Goal: Transaction & Acquisition: Purchase product/service

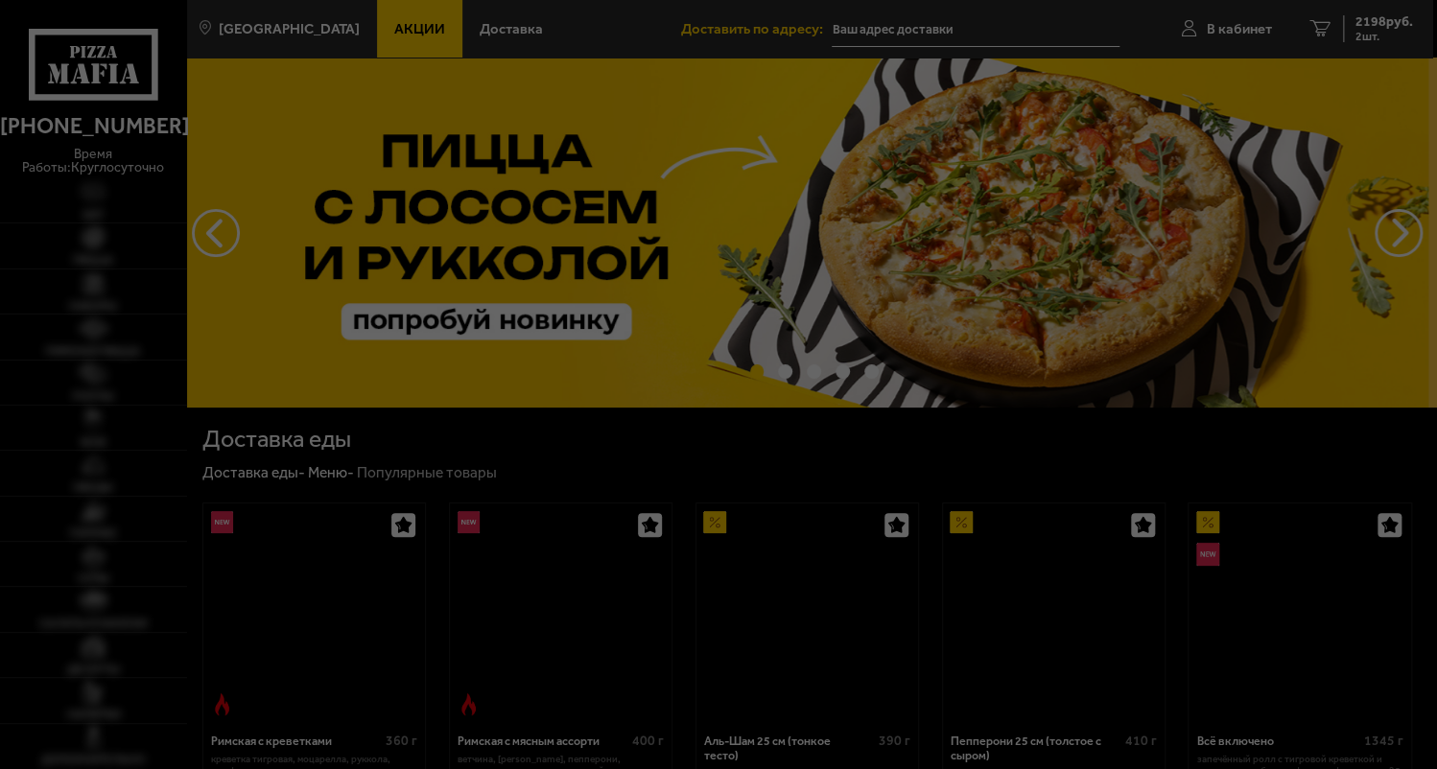
type input "[STREET_ADDRESS]"
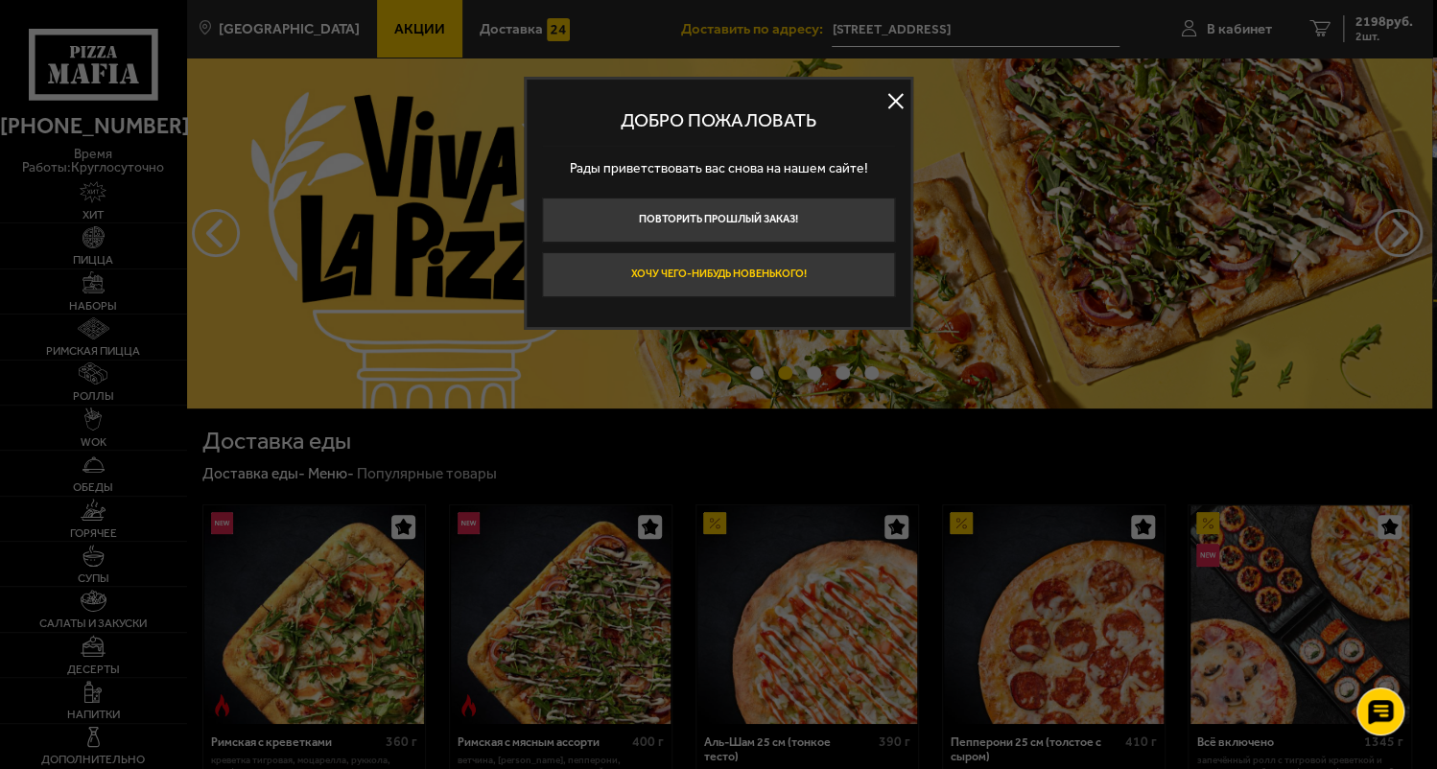
click at [784, 272] on button "Хочу чего-нибудь новенького!" at bounding box center [719, 274] width 354 height 45
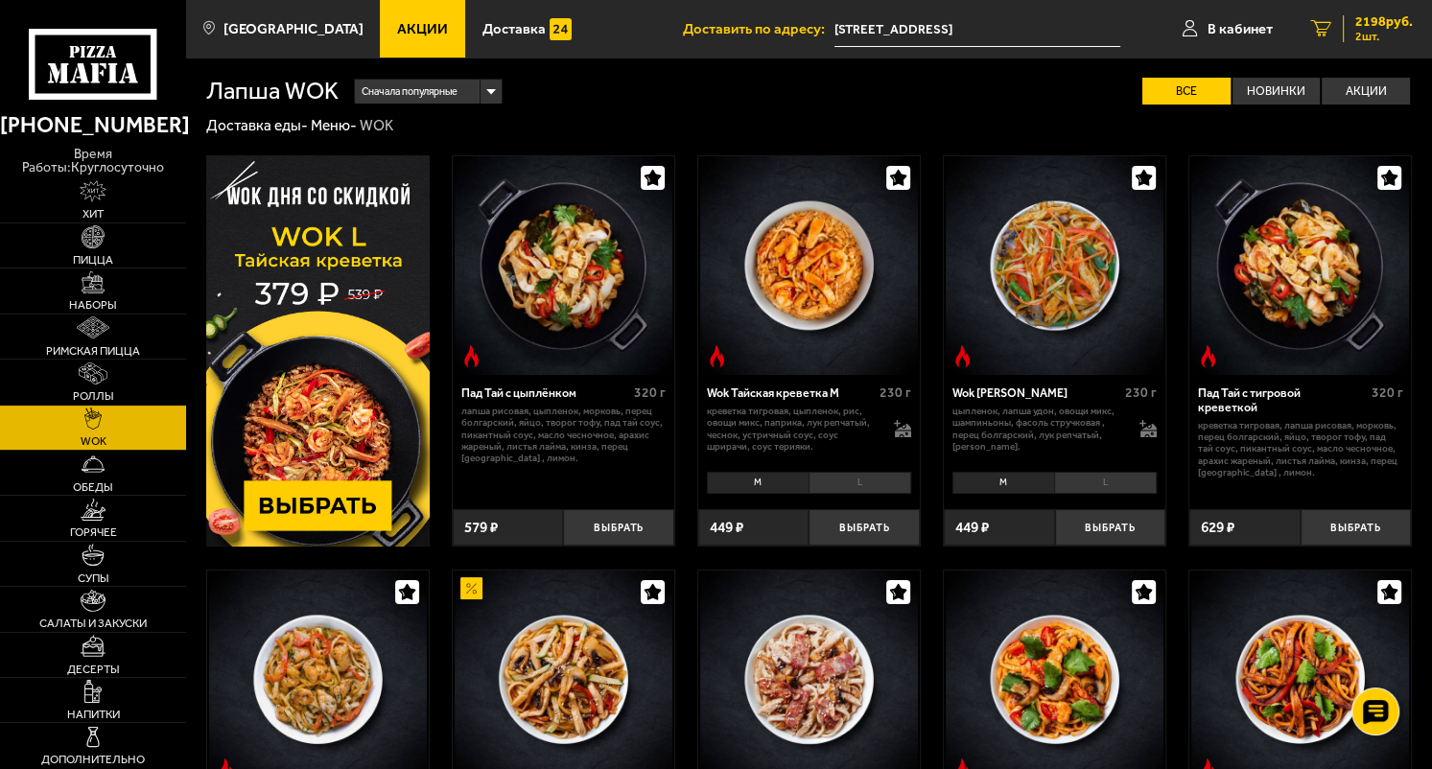
click at [1399, 20] on span "2198 руб." at bounding box center [1385, 21] width 58 height 13
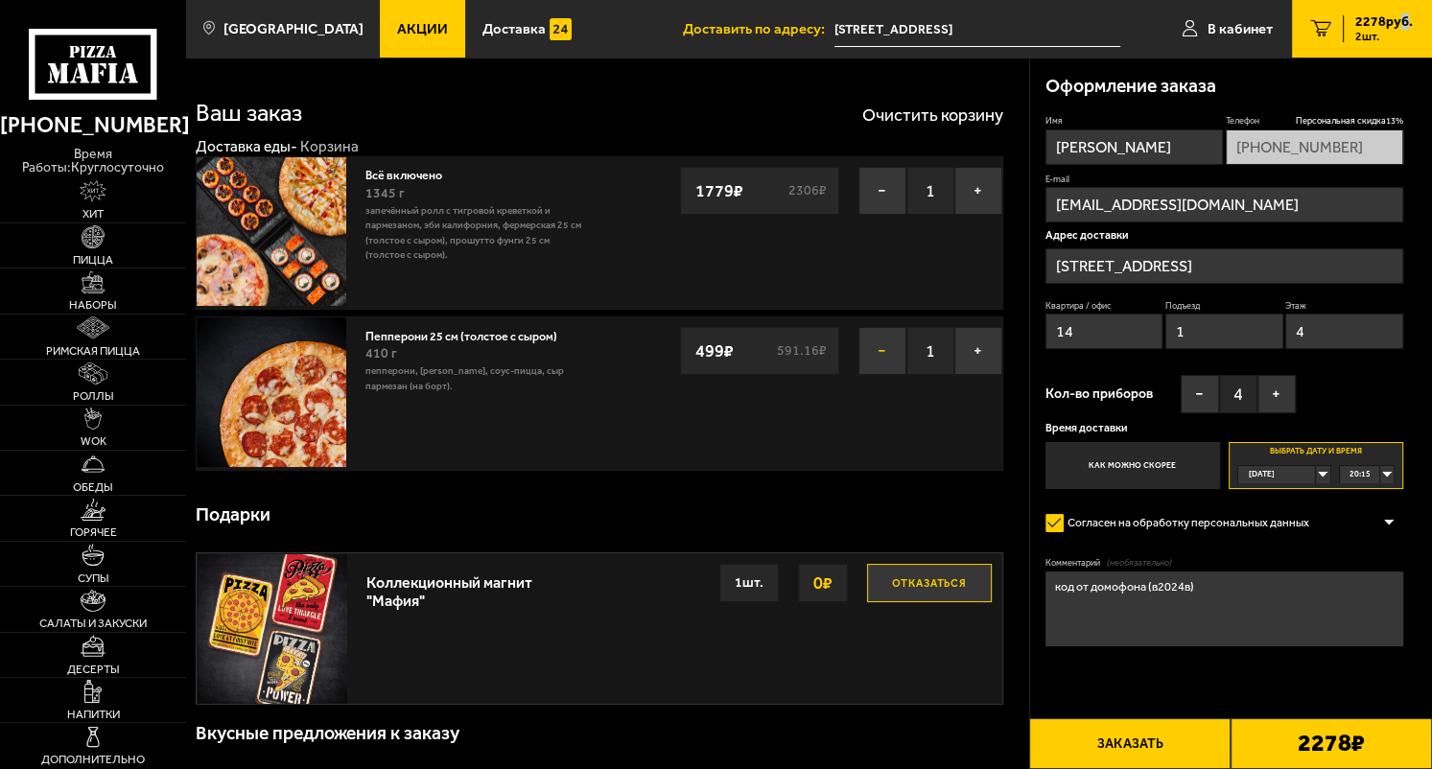
click at [879, 347] on button "−" at bounding box center [883, 351] width 48 height 48
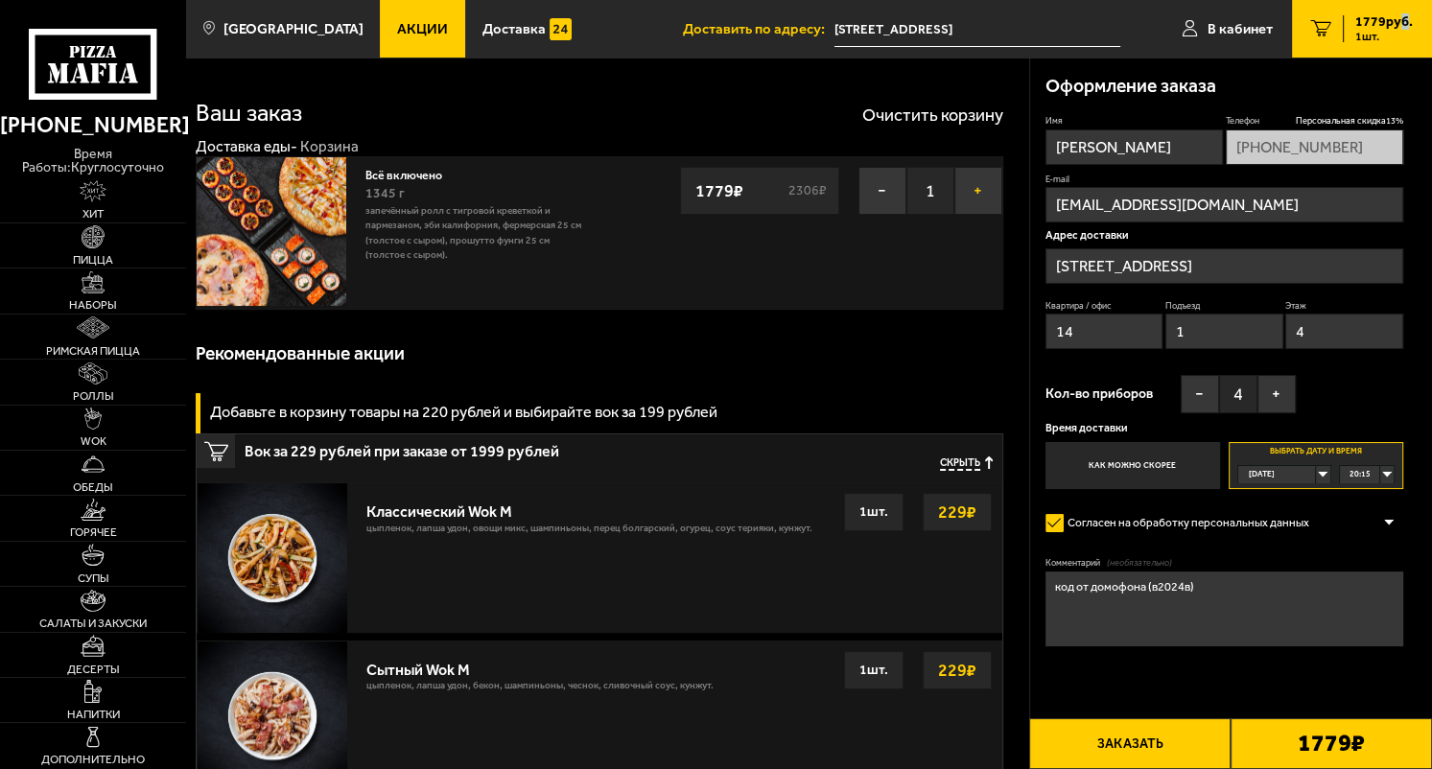
click at [975, 192] on button "+" at bounding box center [979, 191] width 48 height 48
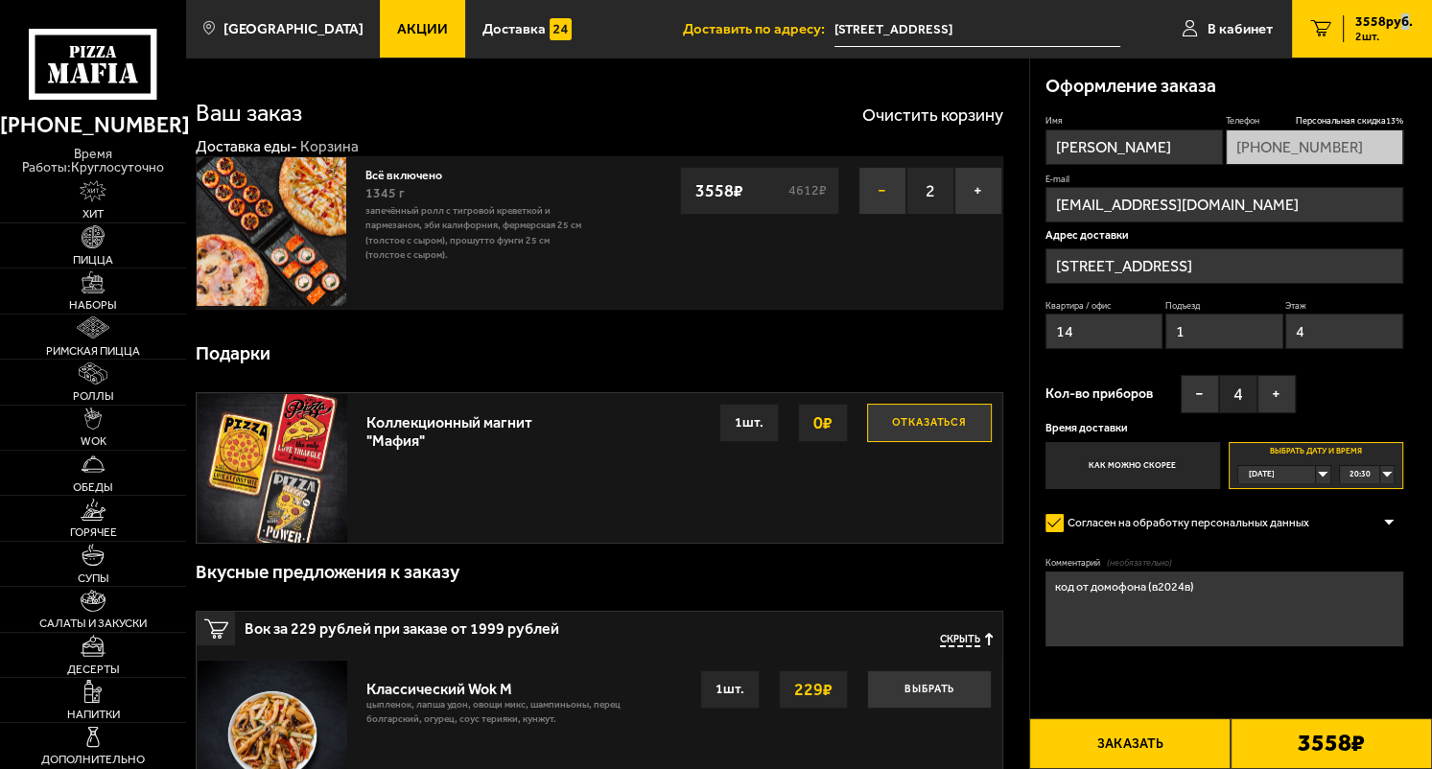
click at [881, 200] on button "−" at bounding box center [883, 191] width 48 height 48
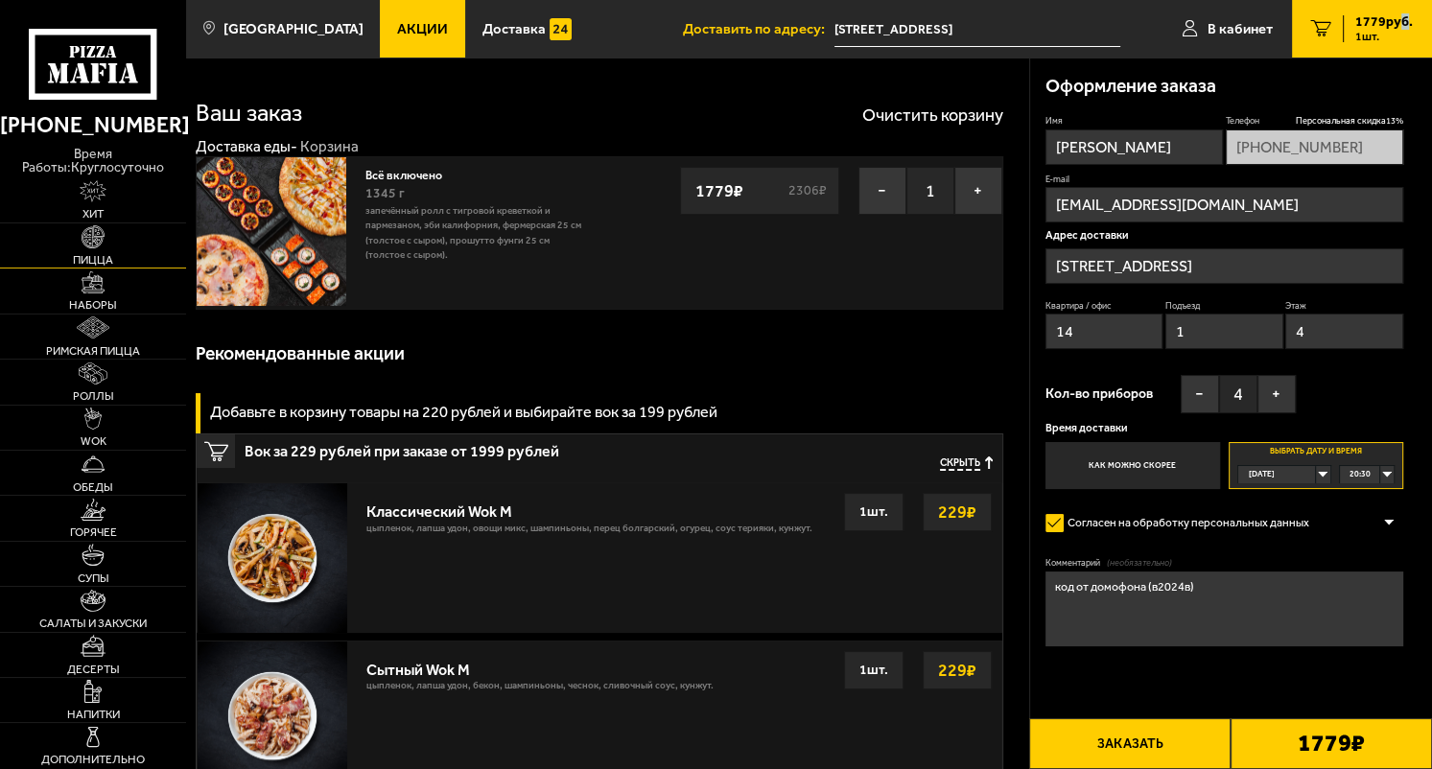
drag, startPoint x: 92, startPoint y: 234, endPoint x: 102, endPoint y: 233, distance: 9.6
click at [92, 234] on img at bounding box center [93, 236] width 22 height 22
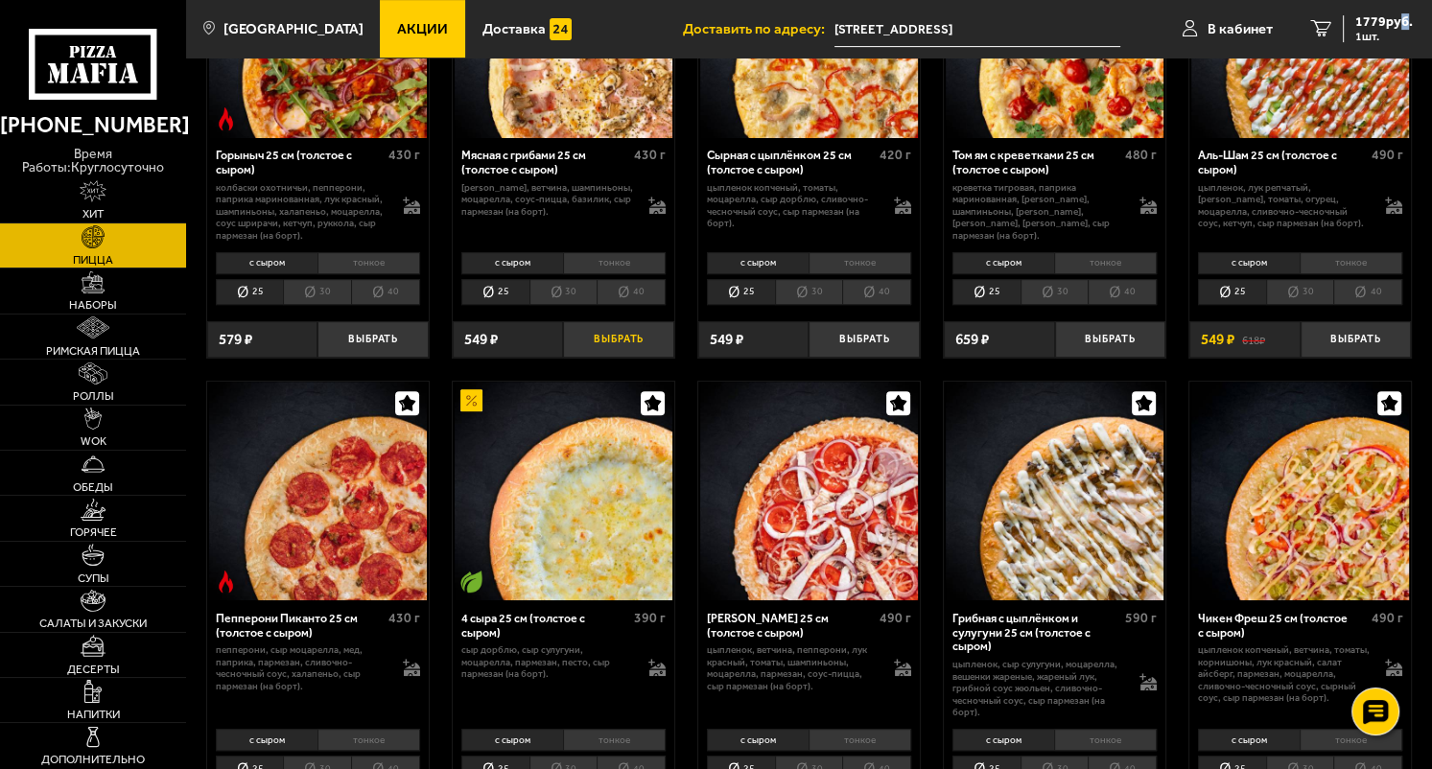
scroll to position [358, 0]
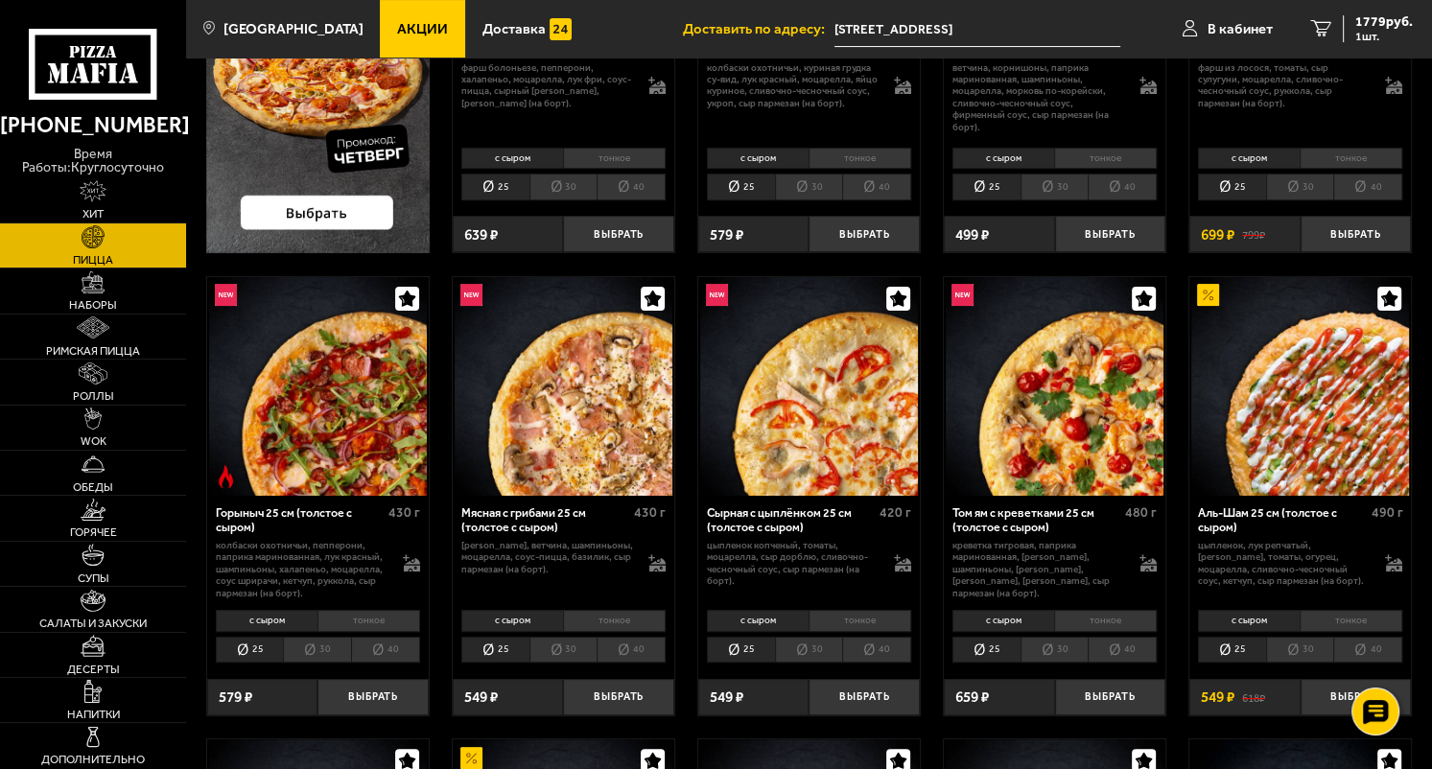
click at [1309, 652] on li "30" at bounding box center [1300, 650] width 68 height 26
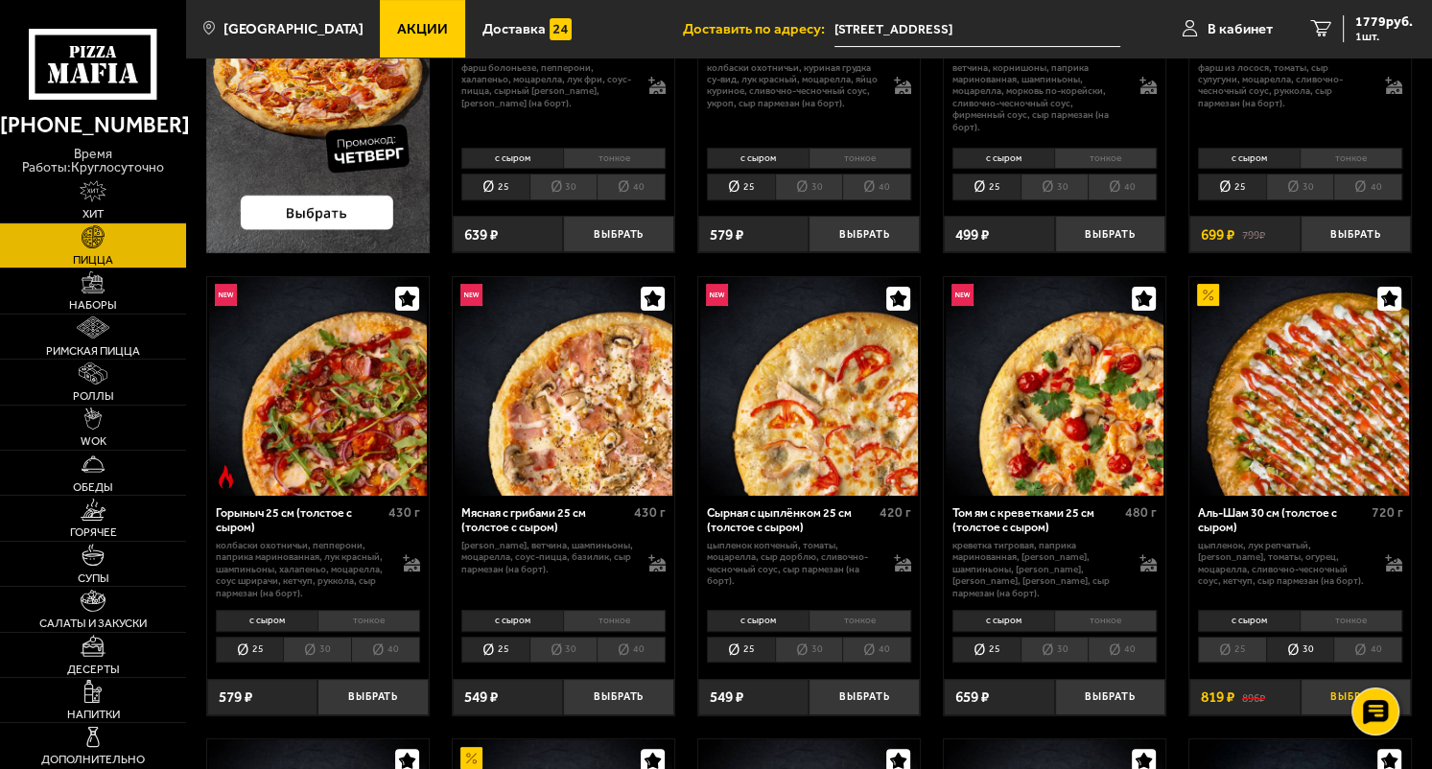
click at [1335, 695] on button "Выбрать" at bounding box center [1356, 697] width 110 height 36
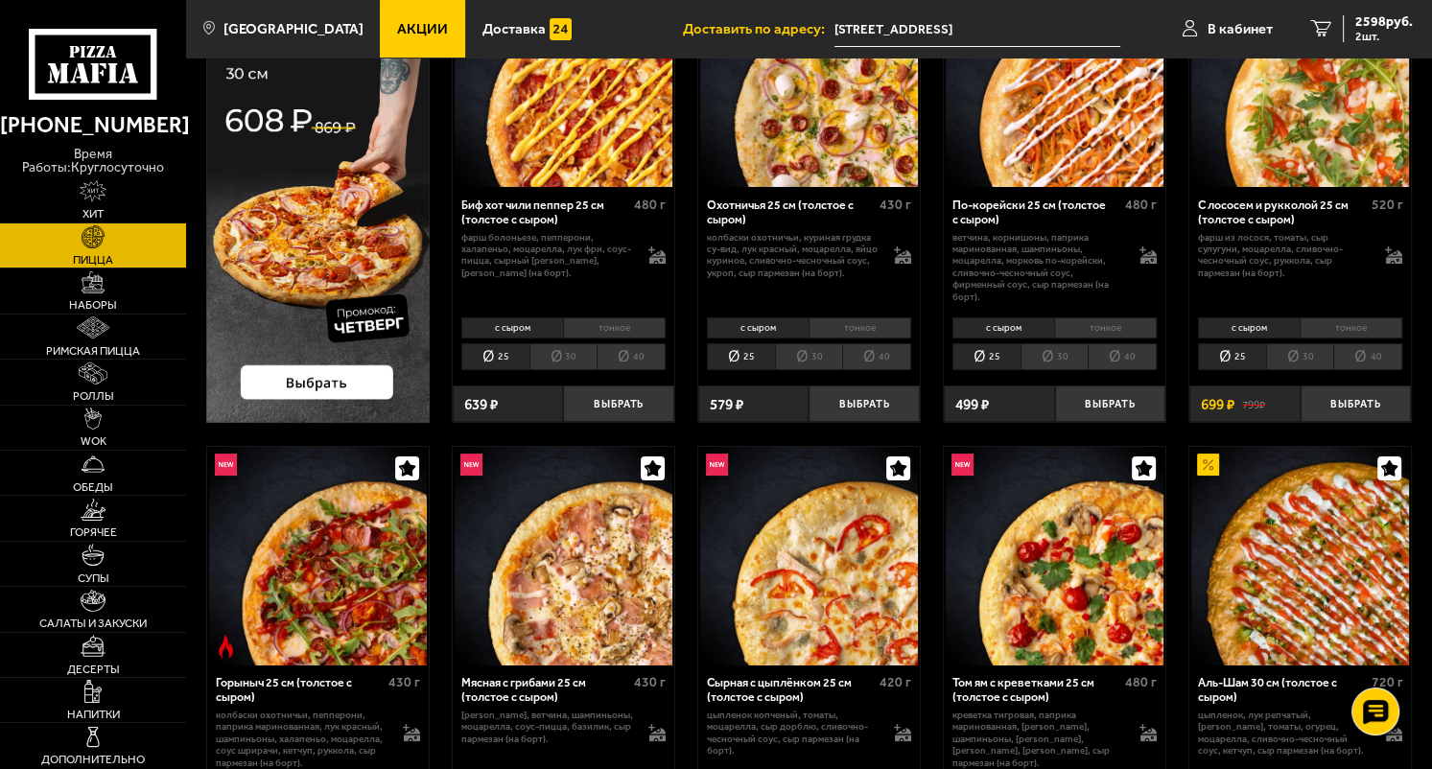
scroll to position [0, 0]
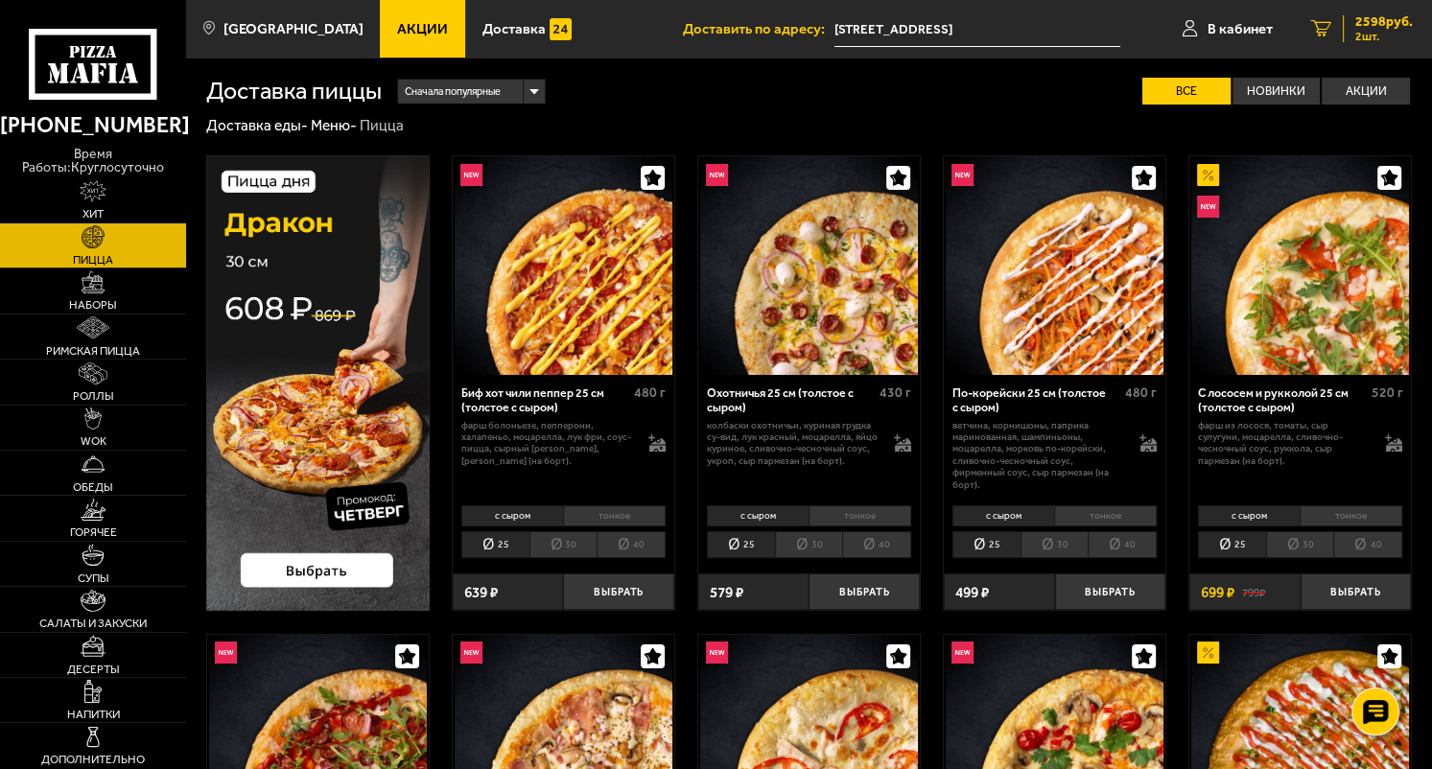
click at [1411, 28] on span "2598 руб." at bounding box center [1385, 21] width 58 height 13
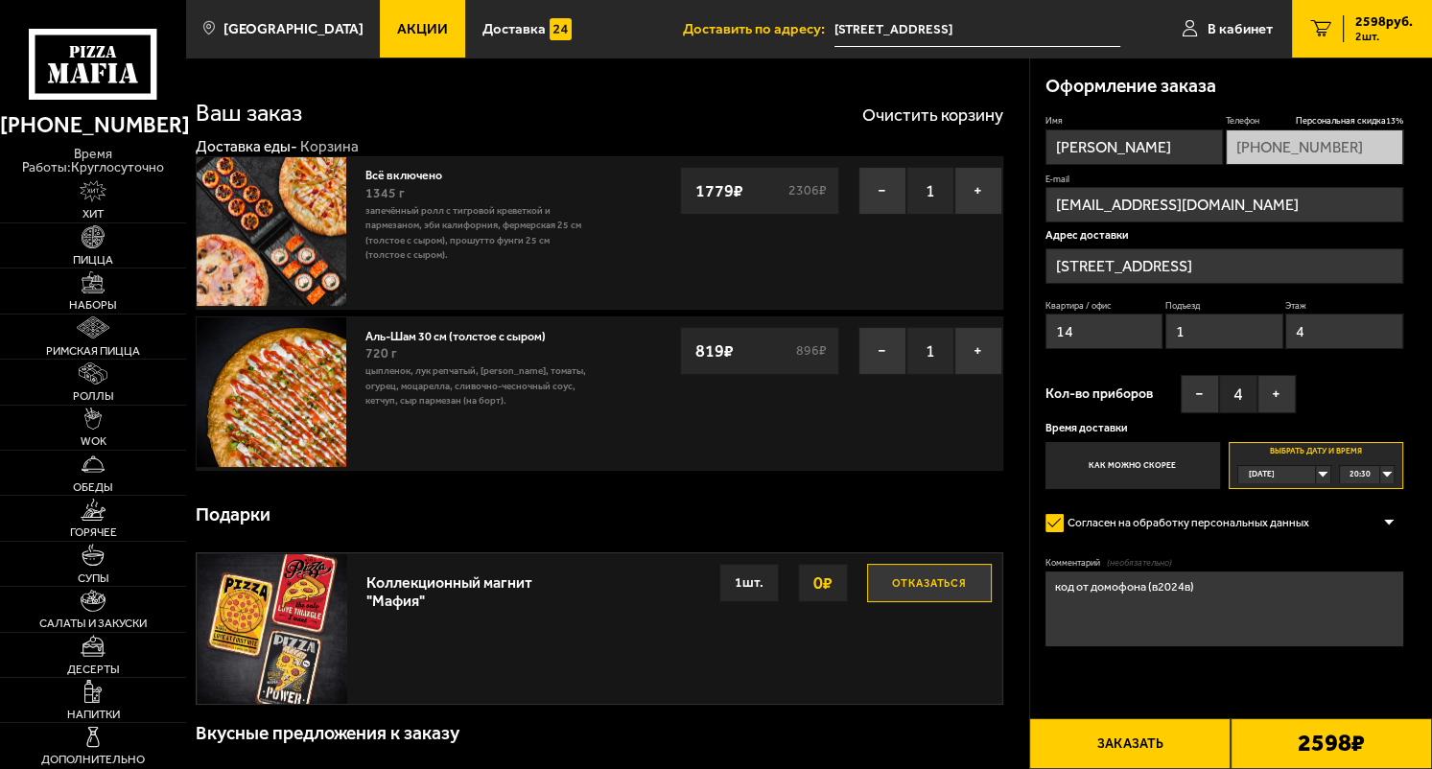
click at [334, 239] on img at bounding box center [272, 232] width 150 height 150
click at [286, 208] on img at bounding box center [272, 232] width 150 height 150
click at [413, 178] on link "Всё включено" at bounding box center [412, 172] width 92 height 19
click at [894, 199] on button "−" at bounding box center [883, 191] width 48 height 48
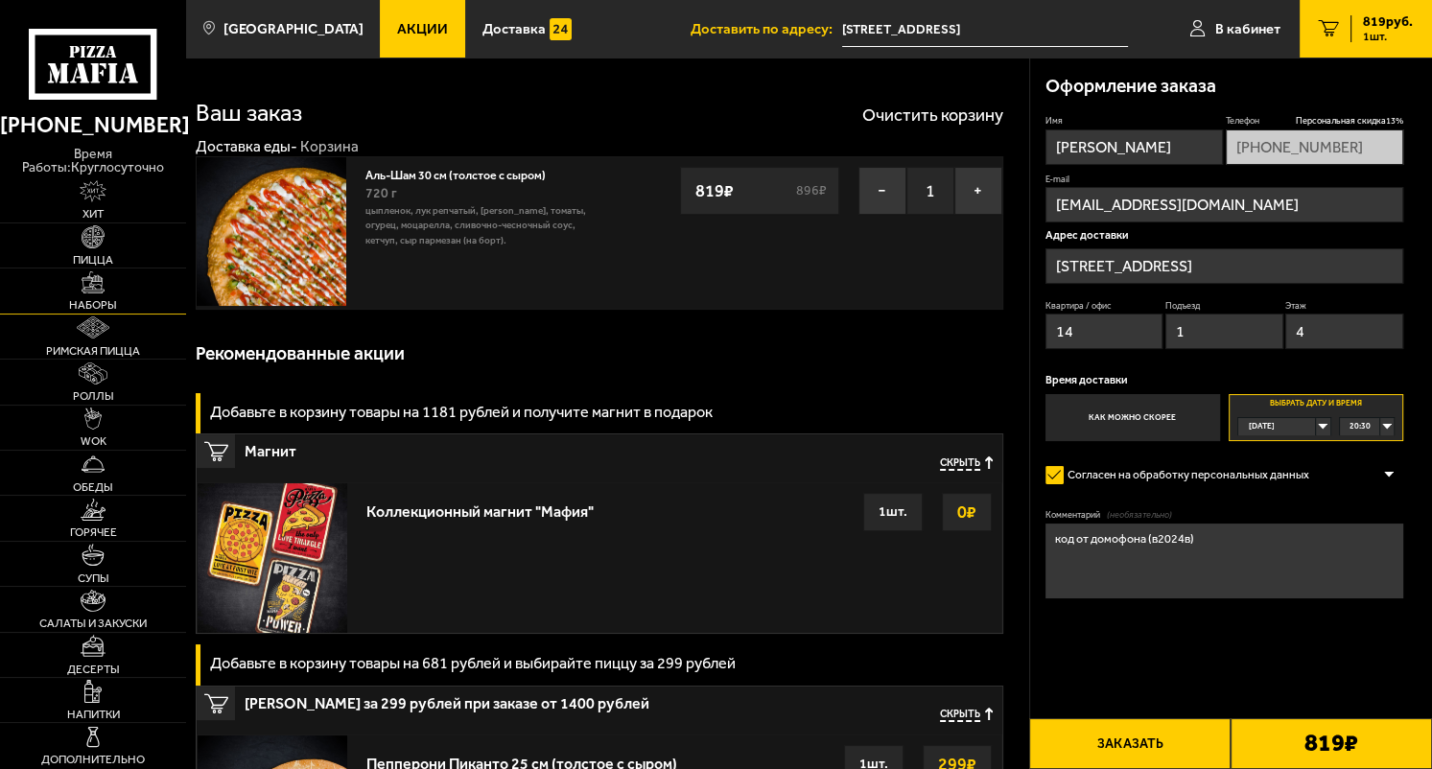
click at [88, 303] on span "Наборы" at bounding box center [93, 305] width 48 height 12
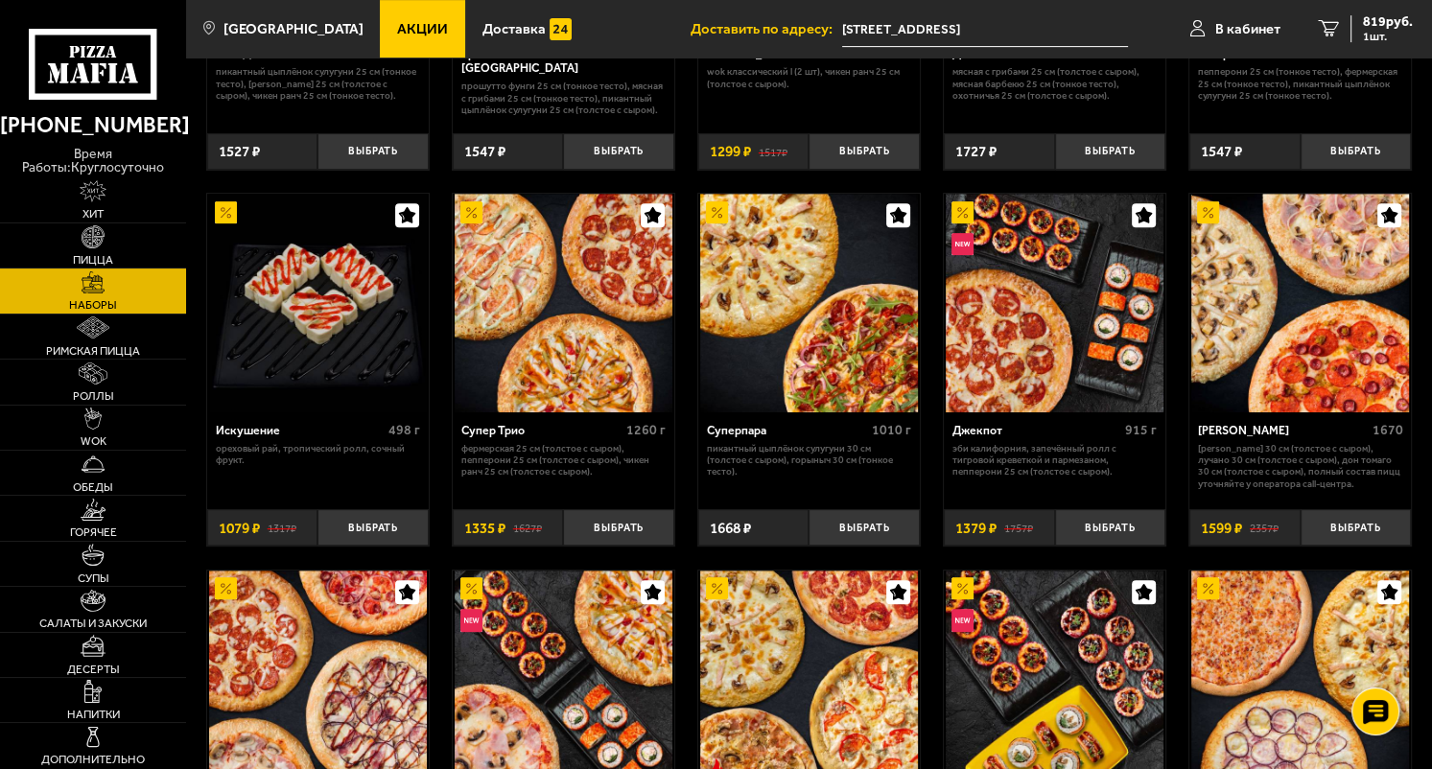
scroll to position [1074, 0]
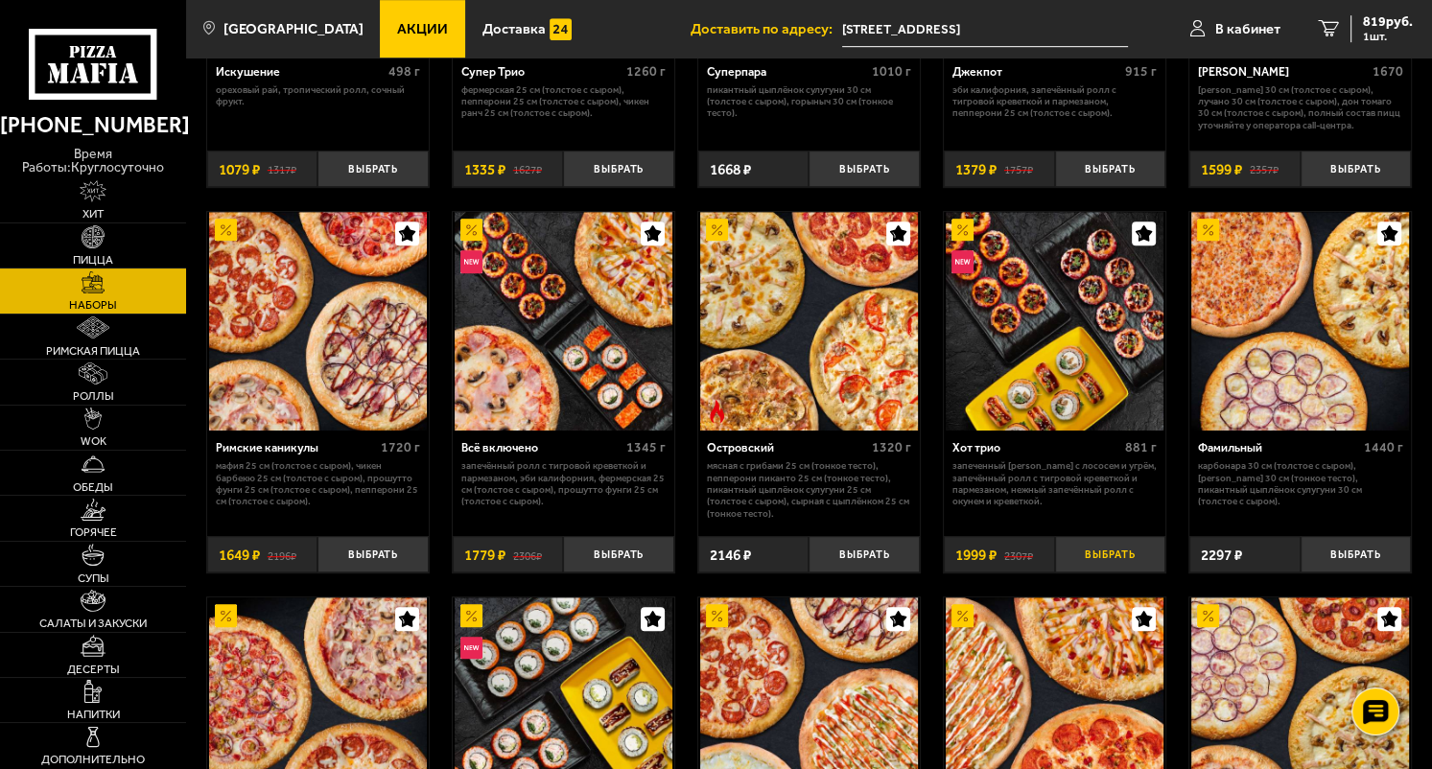
click at [1113, 562] on button "Выбрать" at bounding box center [1110, 554] width 110 height 36
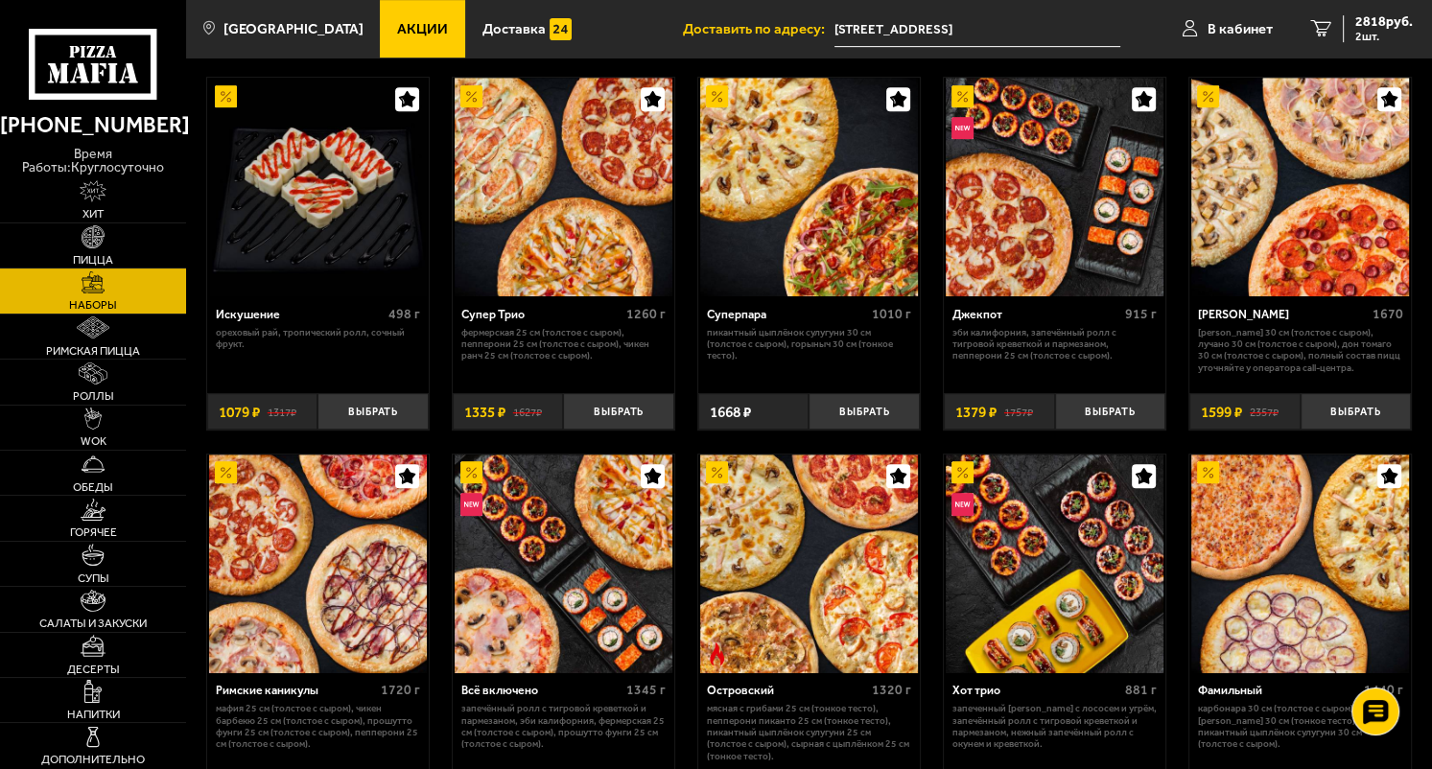
scroll to position [0, 0]
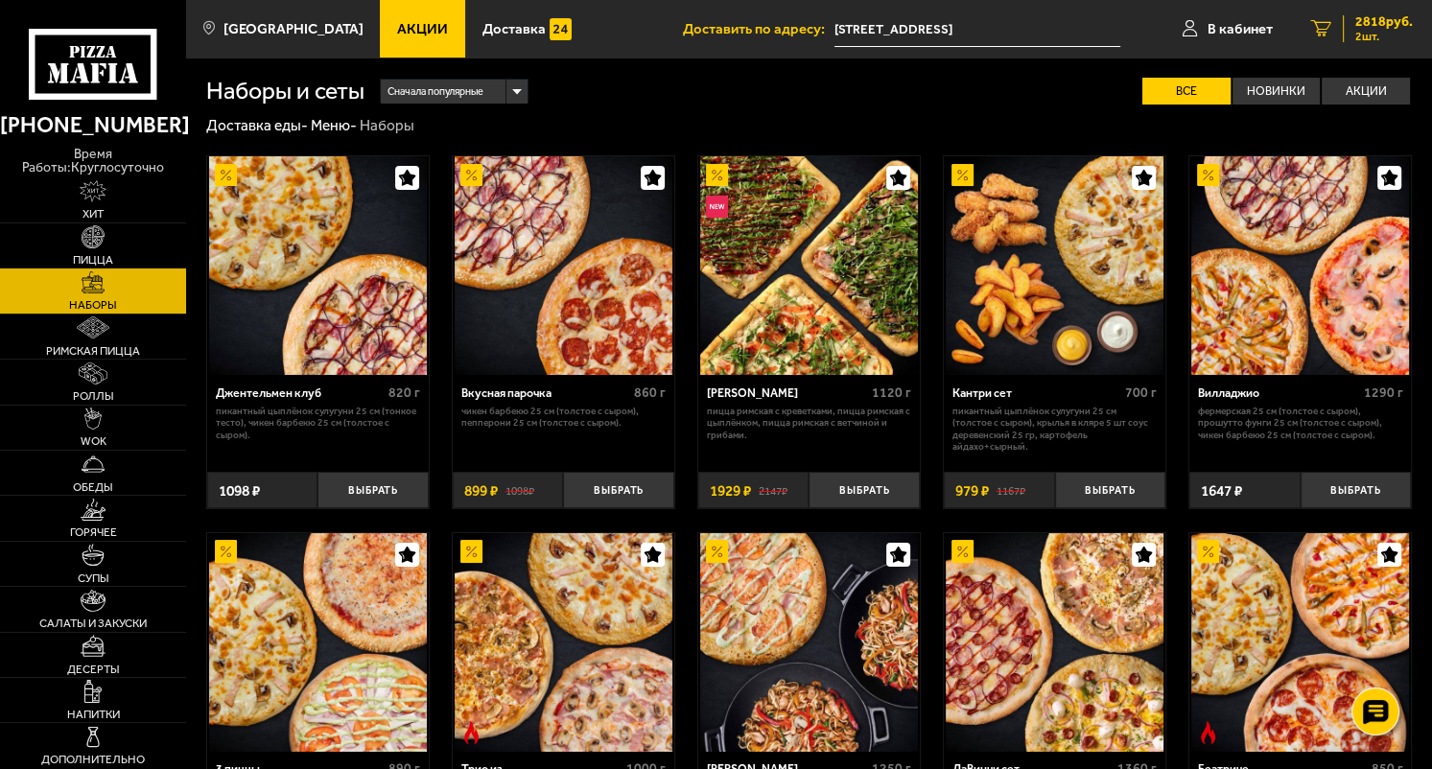
click at [1358, 19] on span "2818 руб." at bounding box center [1385, 21] width 58 height 13
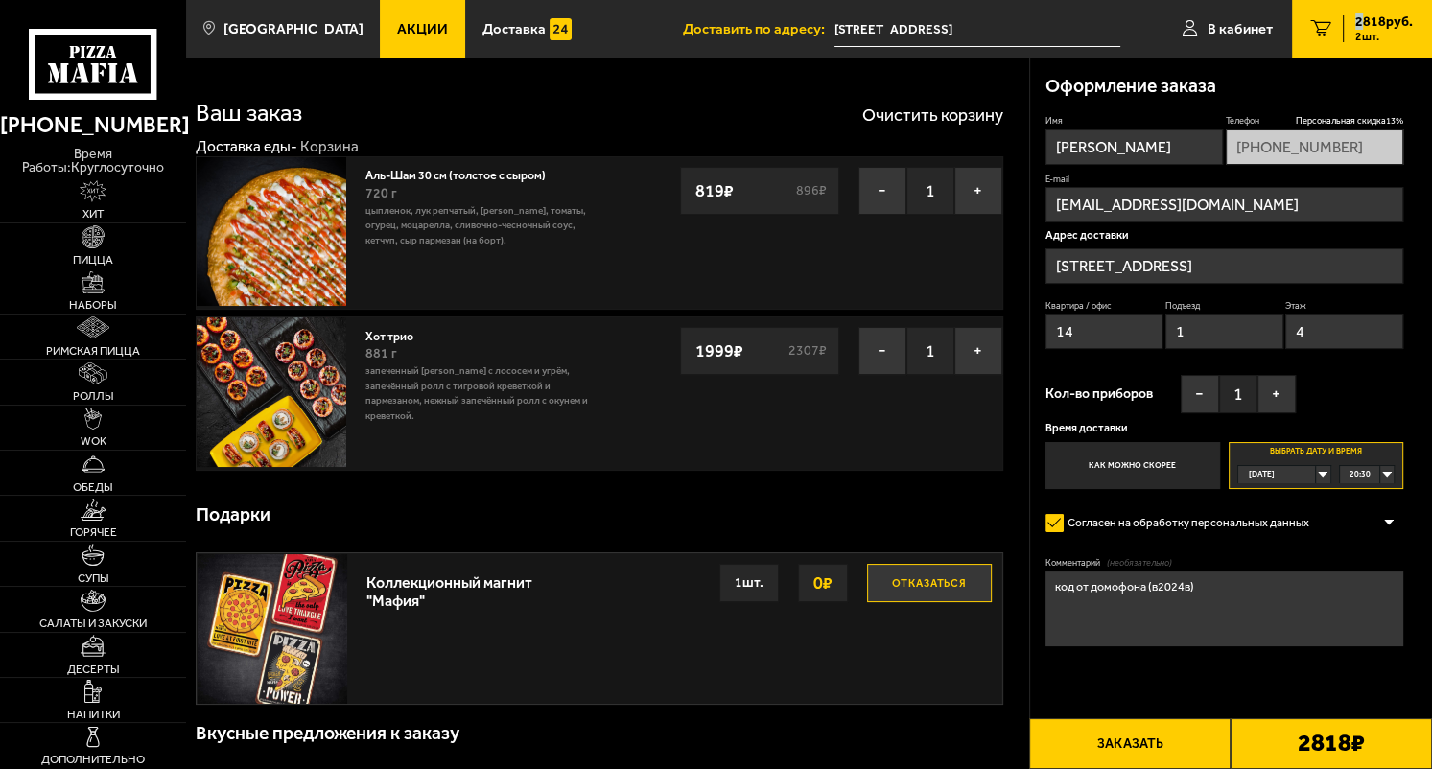
click at [323, 388] on img at bounding box center [272, 393] width 150 height 150
click at [427, 178] on link "Аль-Шам 30 см (толстое с сыром)" at bounding box center [464, 172] width 196 height 19
click at [90, 233] on img at bounding box center [93, 236] width 22 height 22
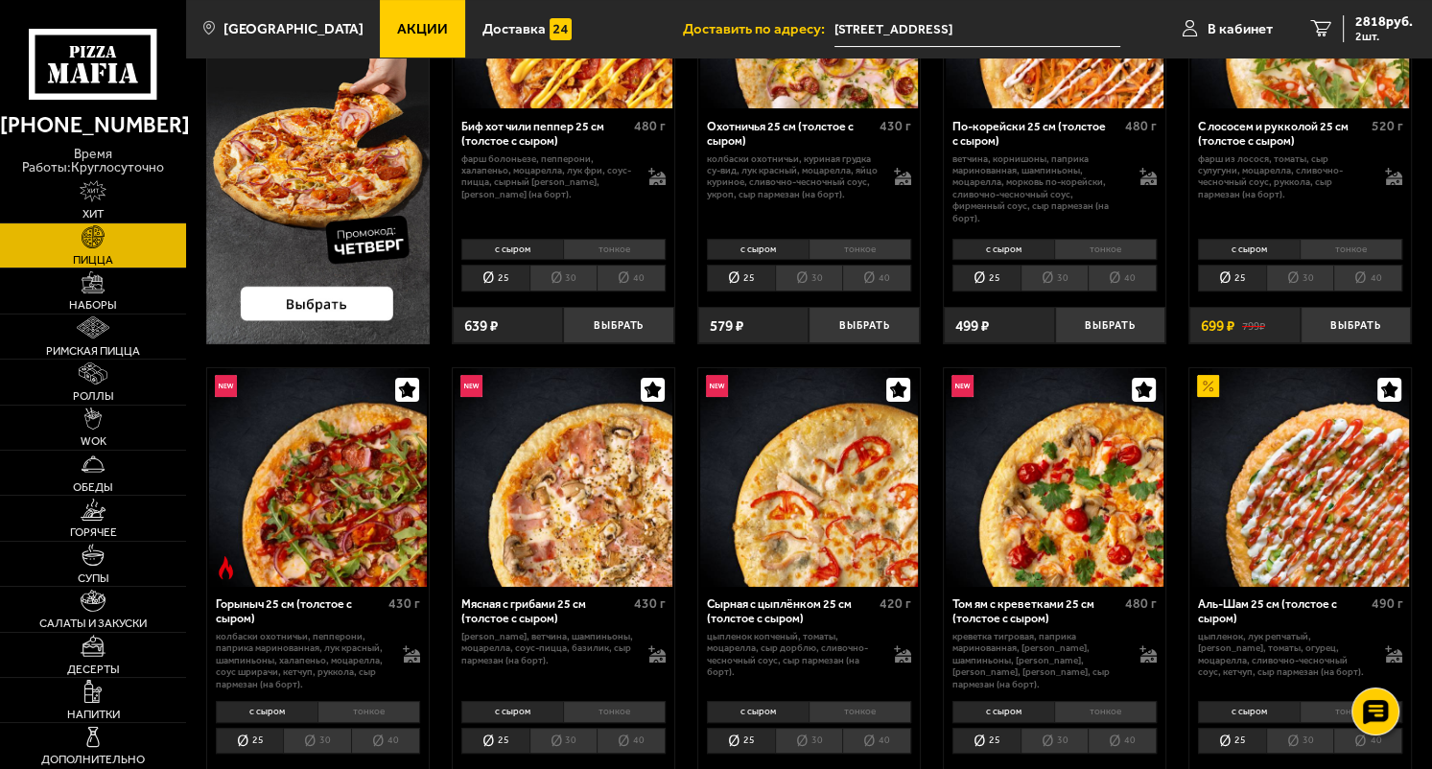
scroll to position [358, 0]
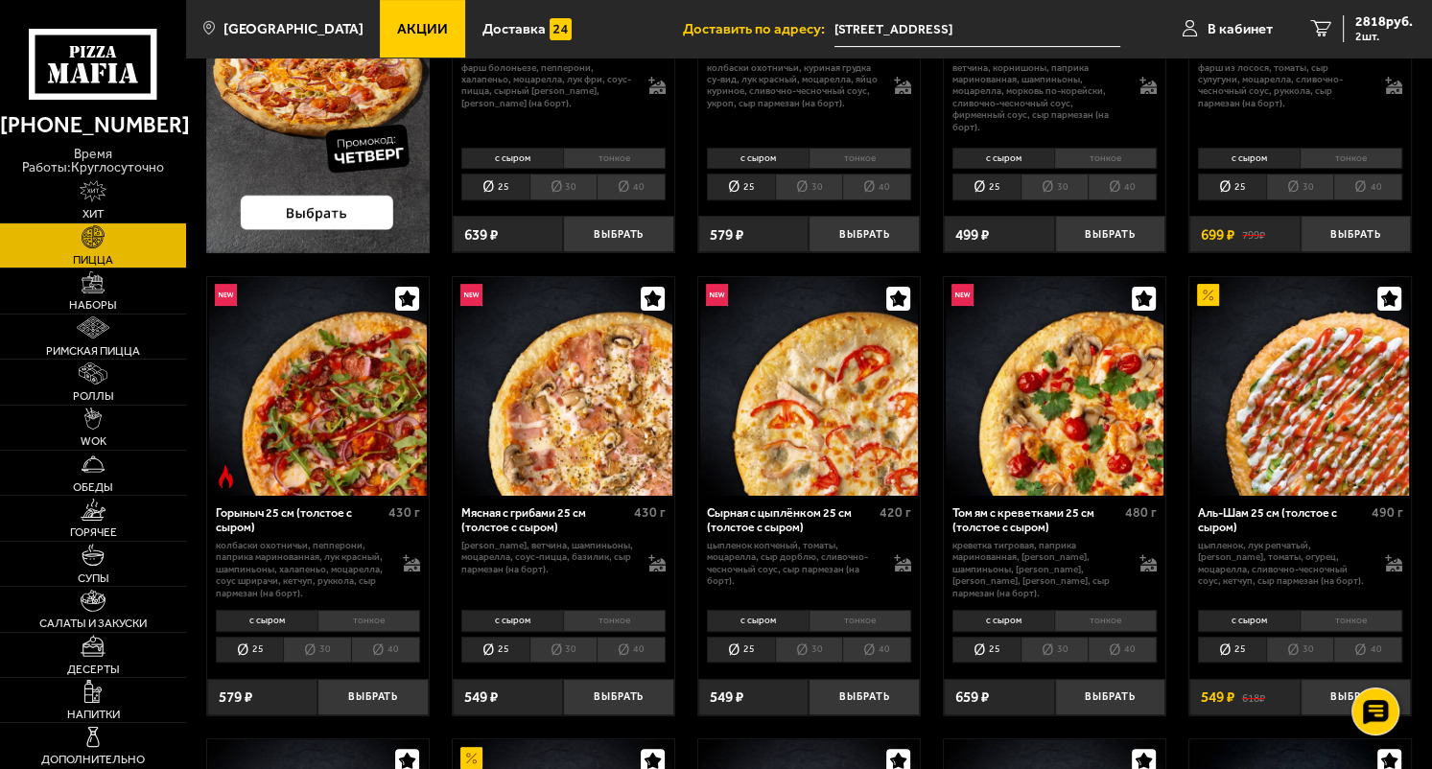
click at [1371, 649] on li "40" at bounding box center [1367, 650] width 69 height 26
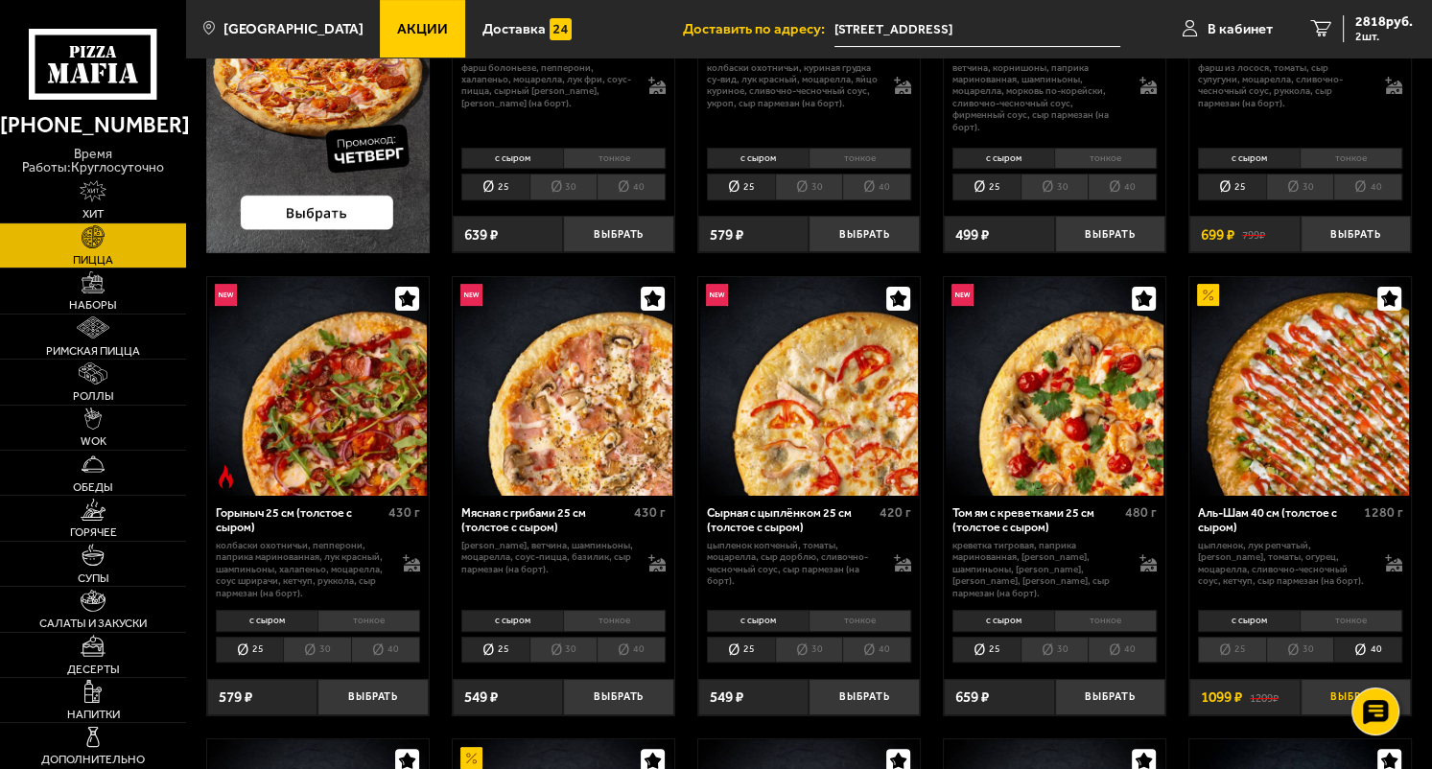
click at [1328, 703] on button "Выбрать" at bounding box center [1356, 697] width 110 height 36
click at [1349, 12] on link "3 3917 руб. 3 шт." at bounding box center [1362, 29] width 140 height 58
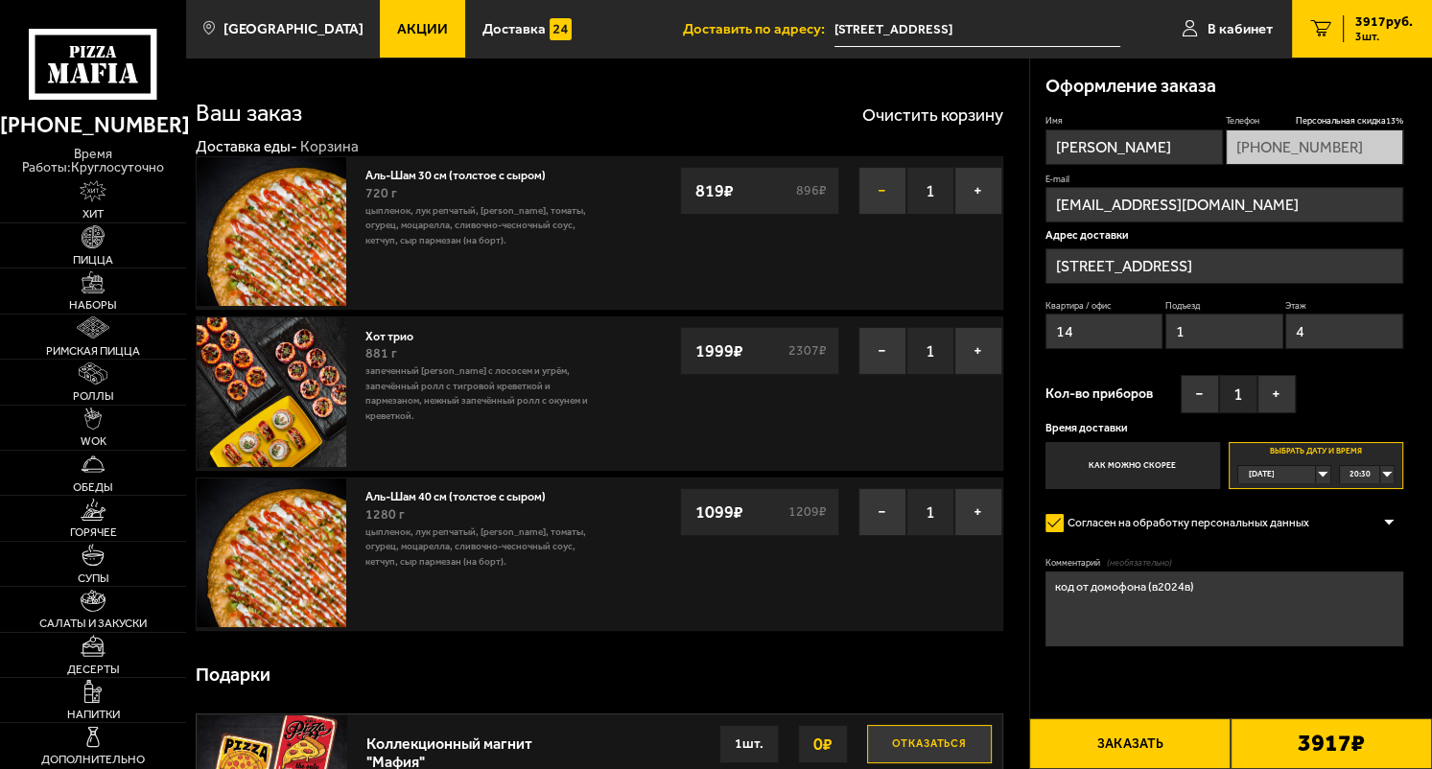
click at [863, 188] on button "−" at bounding box center [883, 191] width 48 height 48
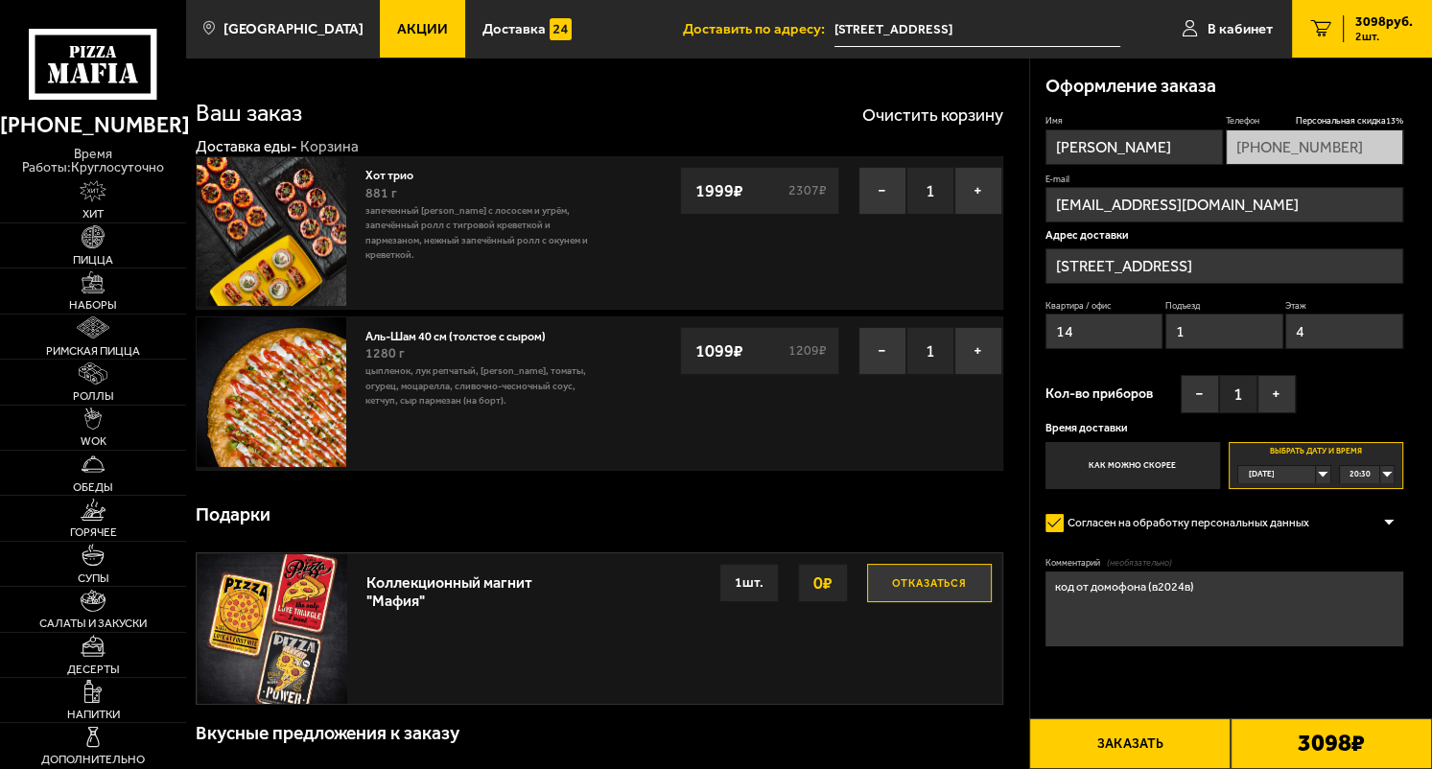
click at [1385, 265] on input "[STREET_ADDRESS]" at bounding box center [1225, 265] width 358 height 35
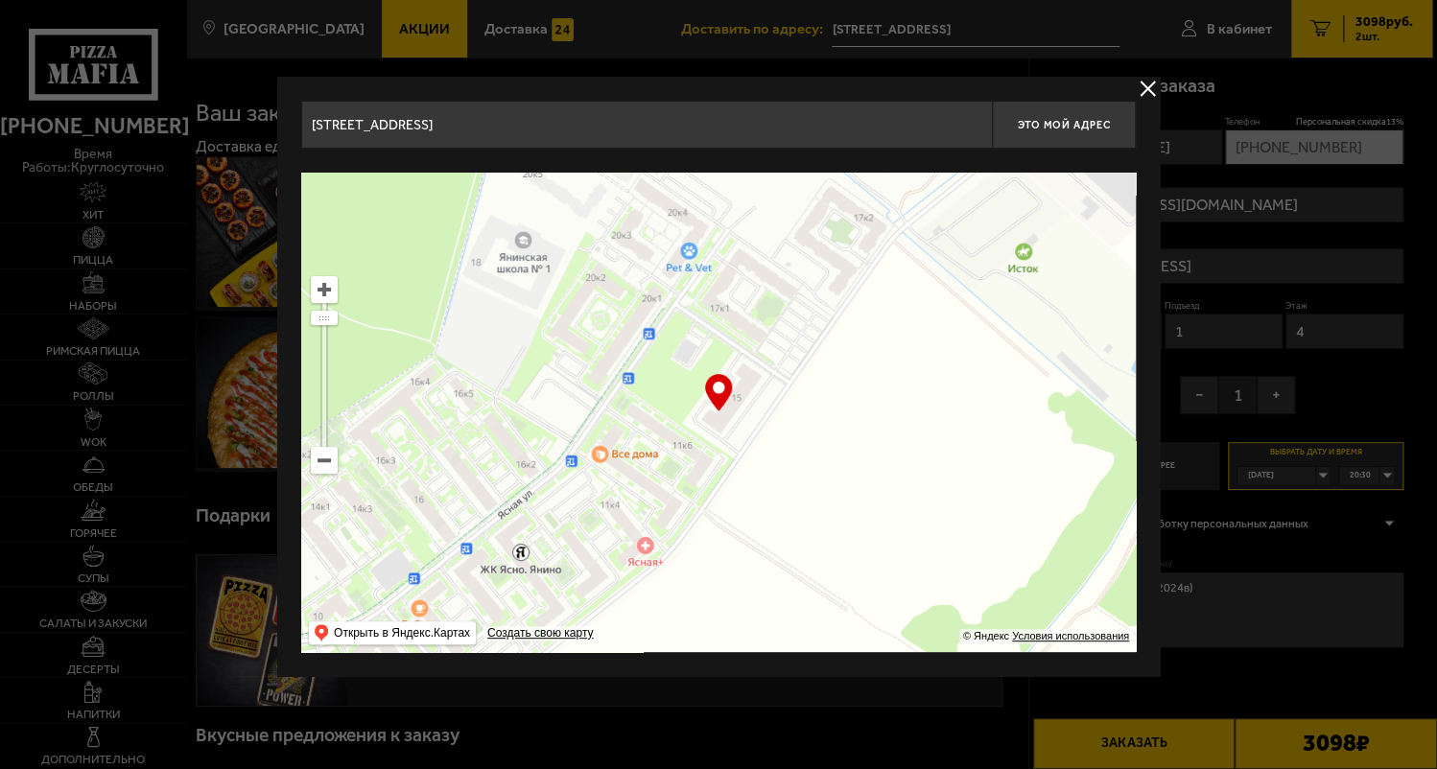
click at [1145, 86] on button "delivery type" at bounding box center [1148, 89] width 24 height 24
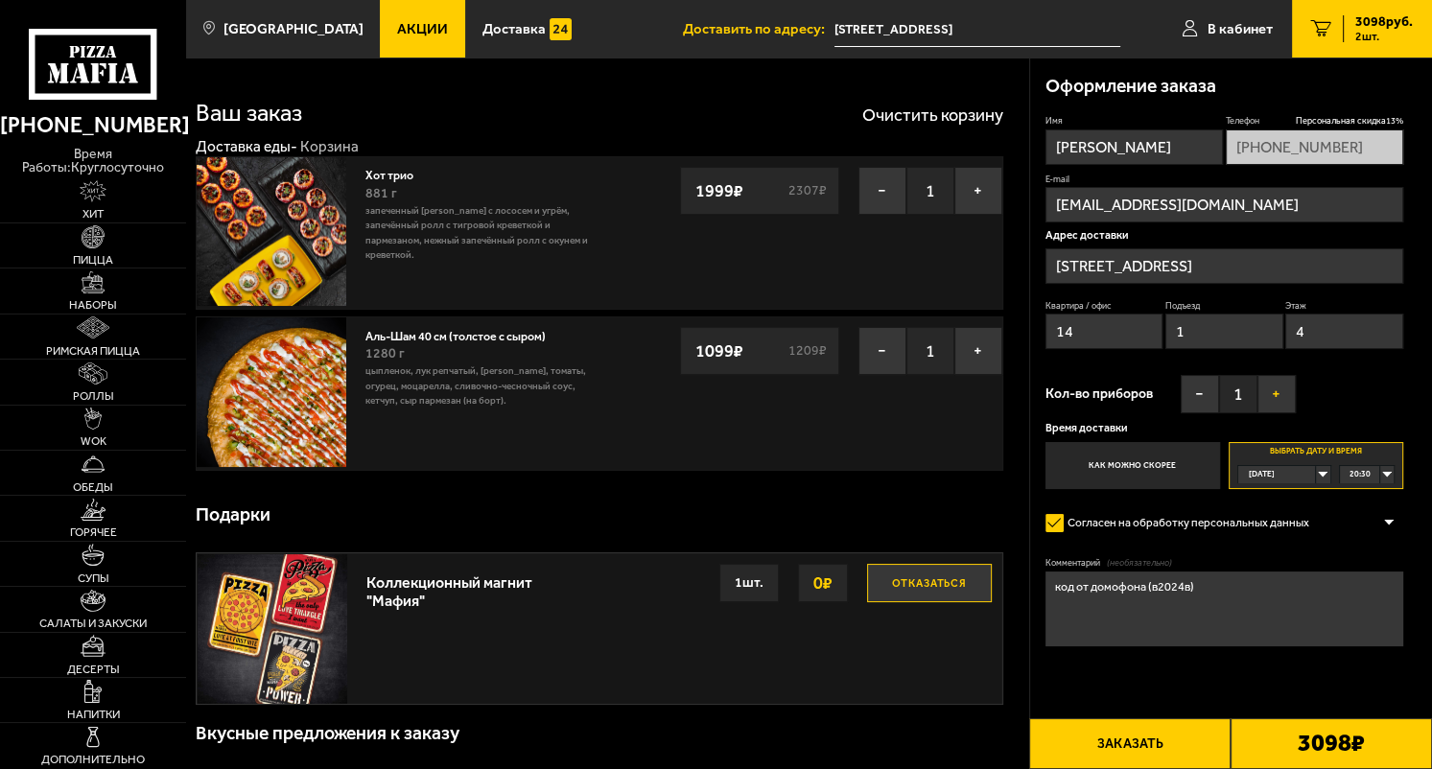
click at [1274, 408] on button "+" at bounding box center [1277, 394] width 38 height 38
click at [1274, 407] on button "+" at bounding box center [1277, 394] width 38 height 38
click at [1202, 403] on button "−" at bounding box center [1200, 394] width 38 height 38
click at [130, 378] on link "Роллы" at bounding box center [93, 382] width 186 height 44
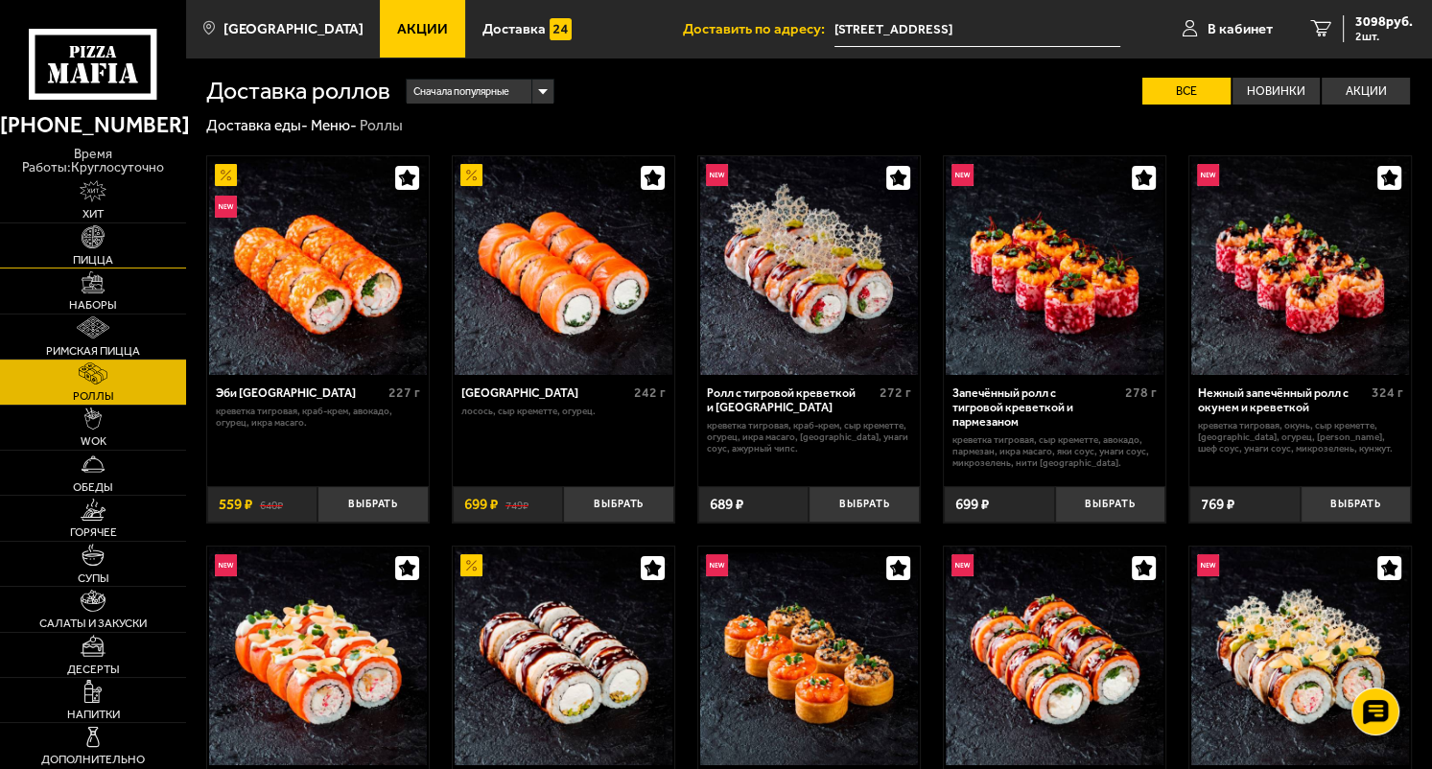
click at [130, 236] on link "Пицца" at bounding box center [93, 246] width 186 height 44
